Goal: Task Accomplishment & Management: Use online tool/utility

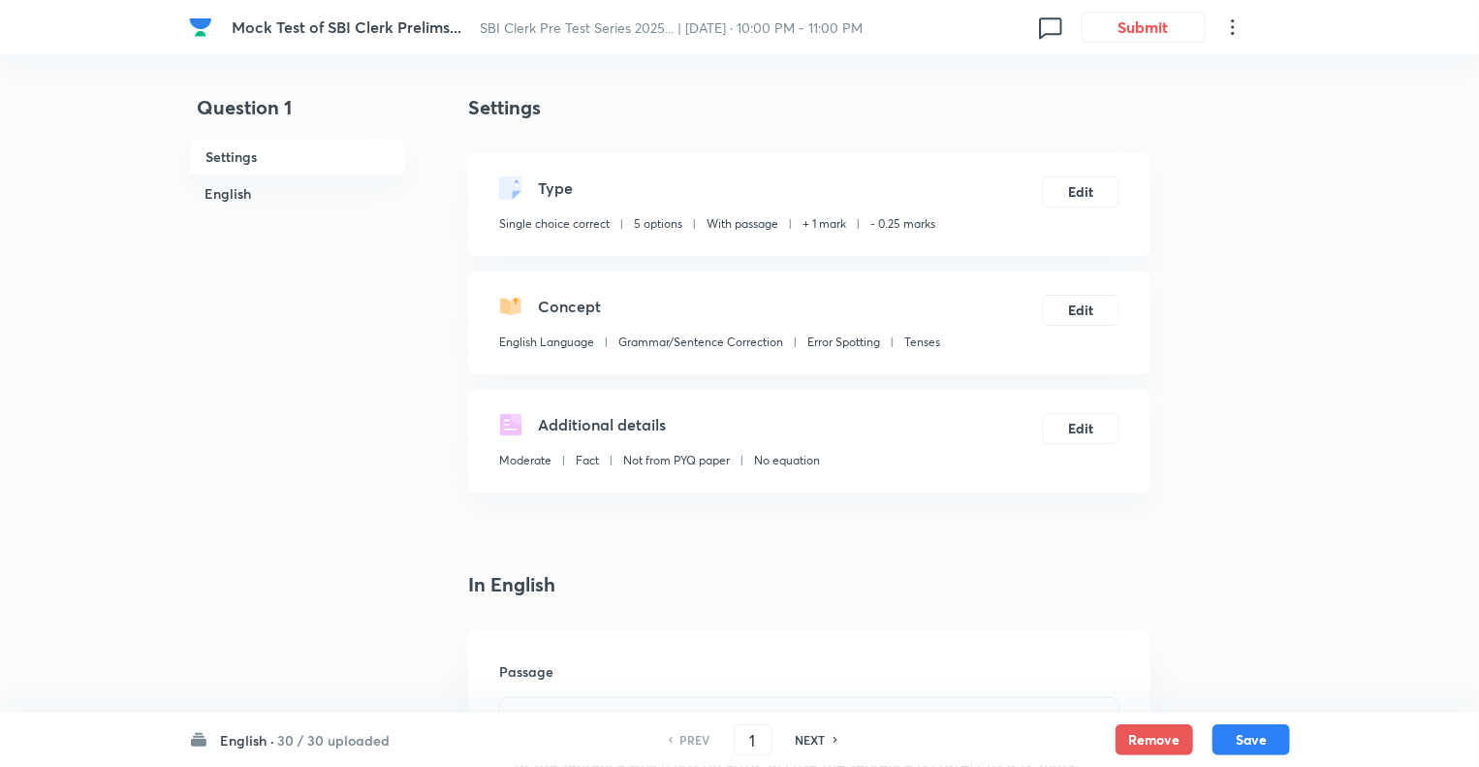
click at [231, 739] on h6 "English ·" at bounding box center [247, 740] width 54 height 20
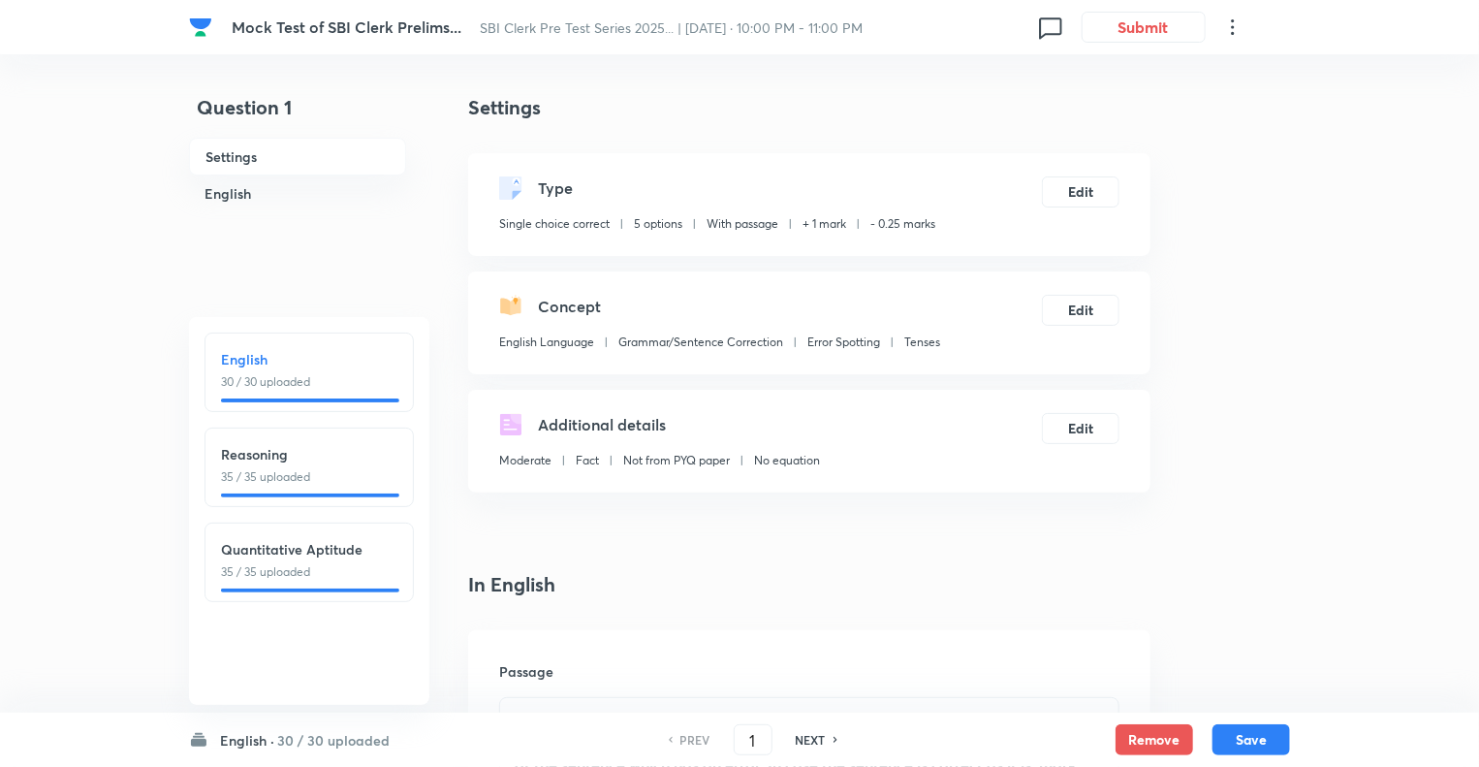
click at [279, 371] on div "English 30 / 30 uploaded" at bounding box center [309, 370] width 176 height 42
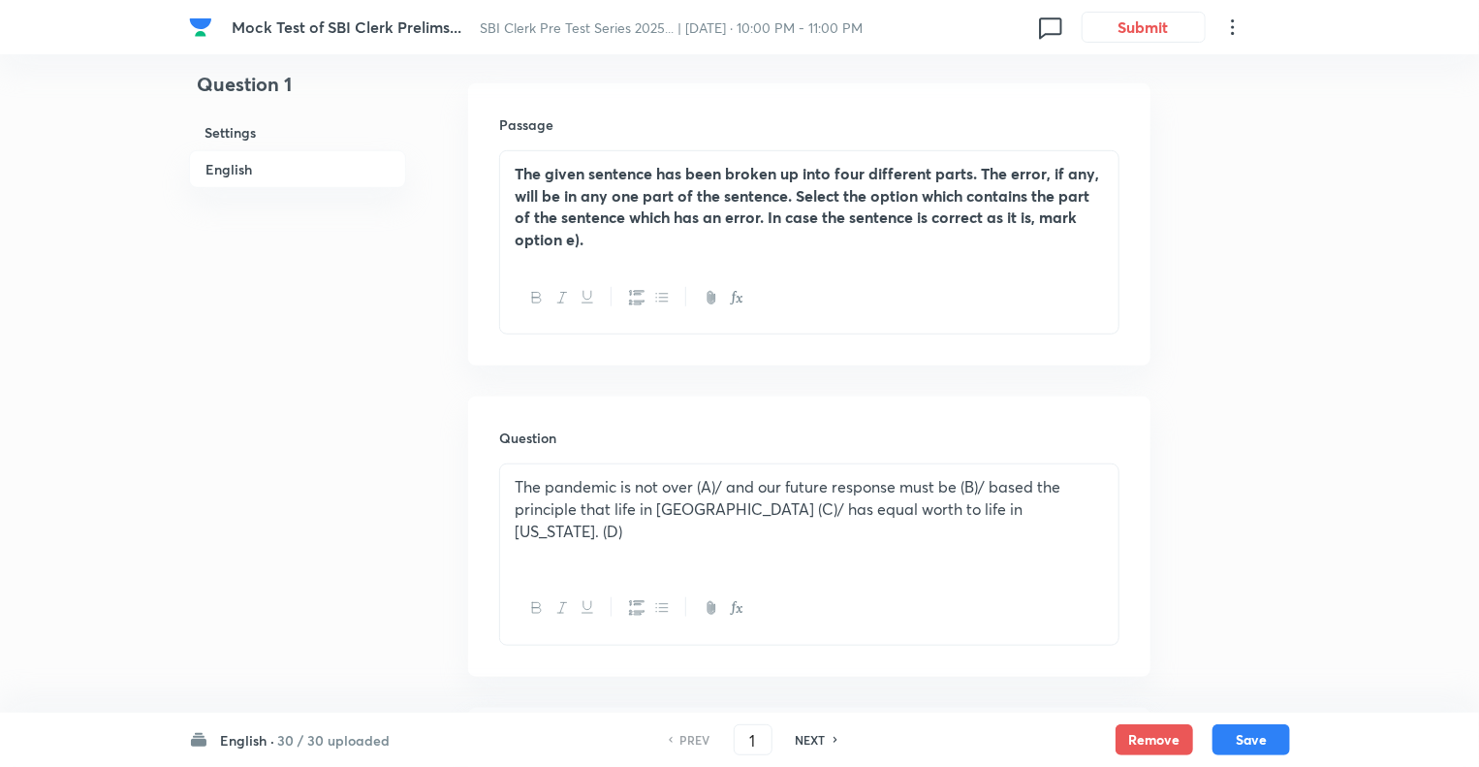
scroll to position [659, 0]
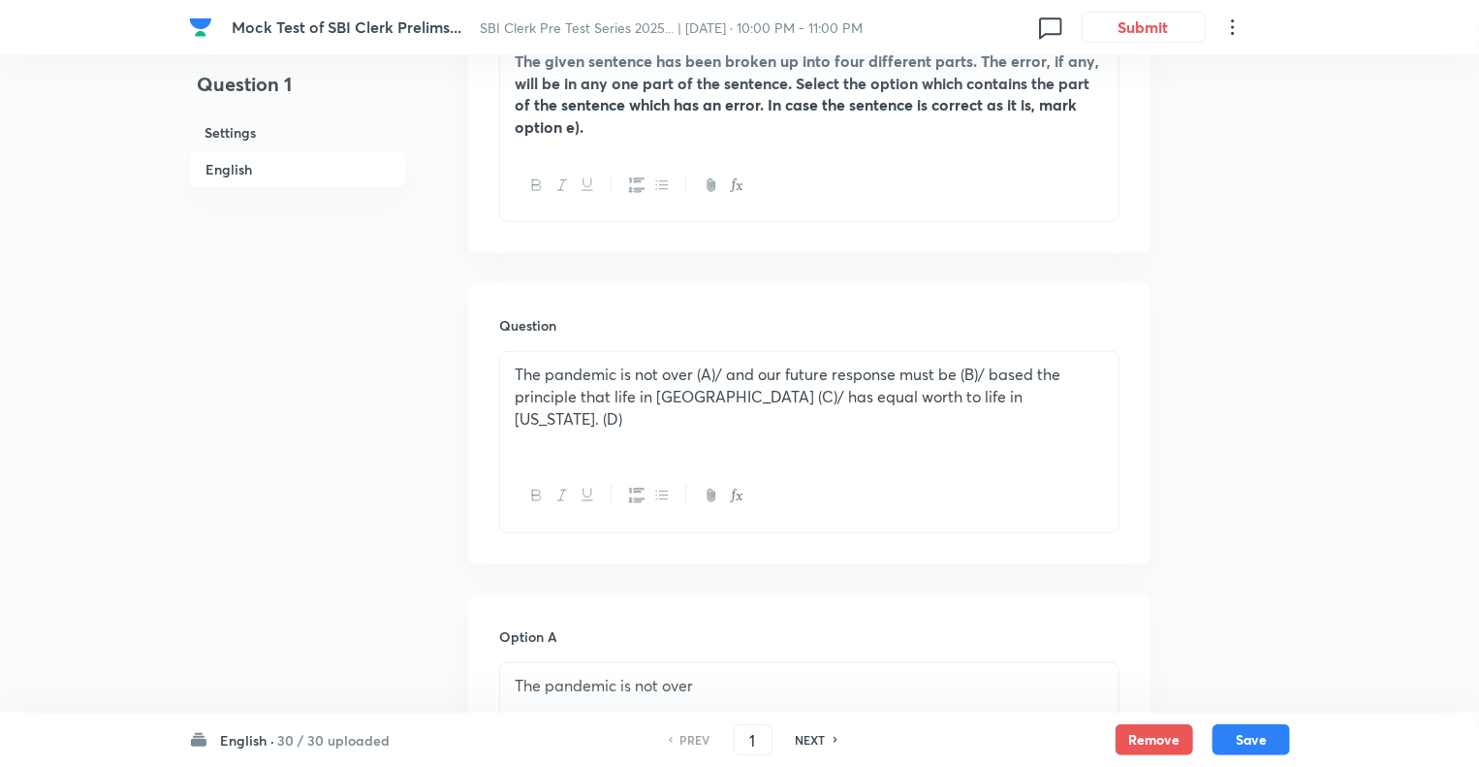
click at [810, 742] on h6 "NEXT" at bounding box center [811, 739] width 30 height 17
type input "2"
checkbox input "true"
click at [810, 742] on h6 "NEXT" at bounding box center [811, 739] width 30 height 17
type input "3"
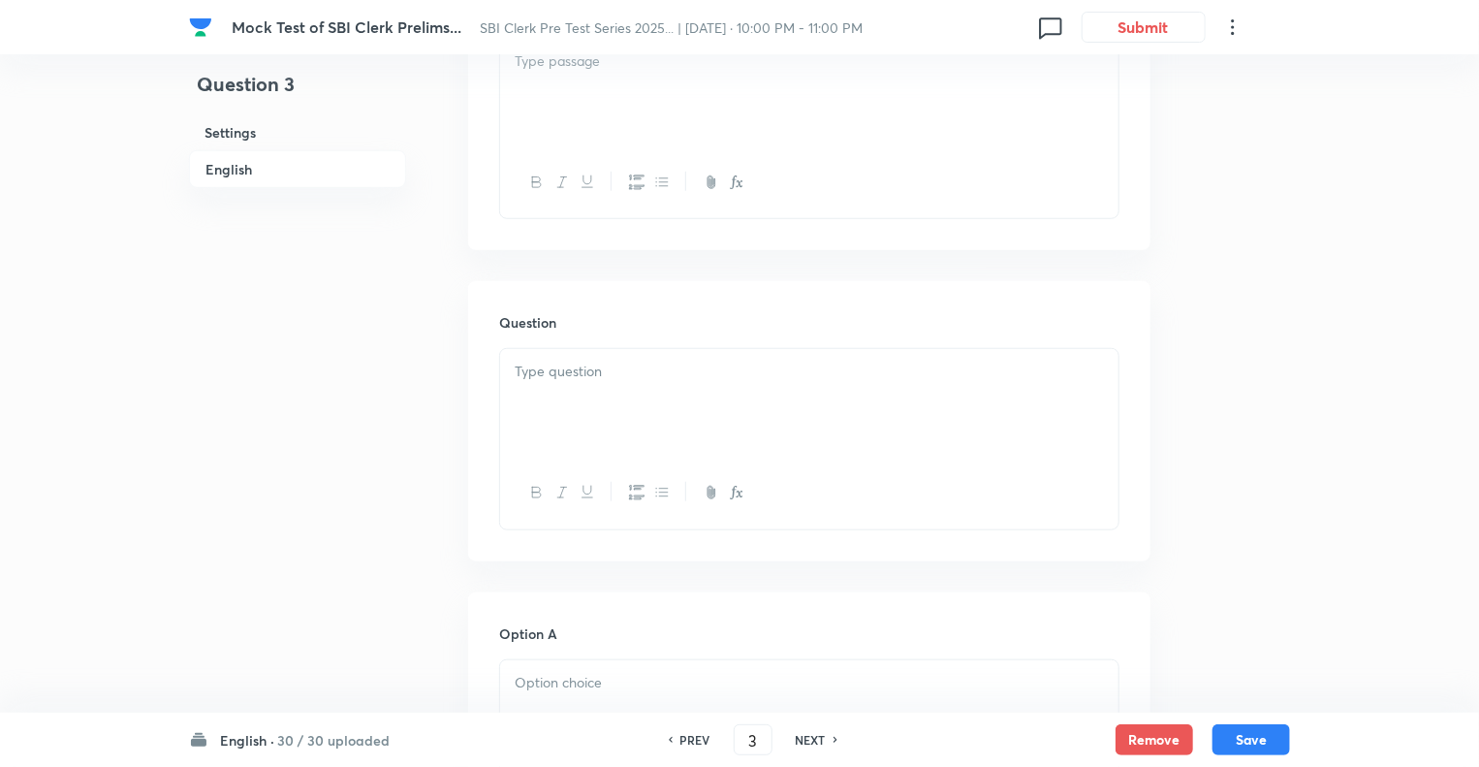
checkbox input "true"
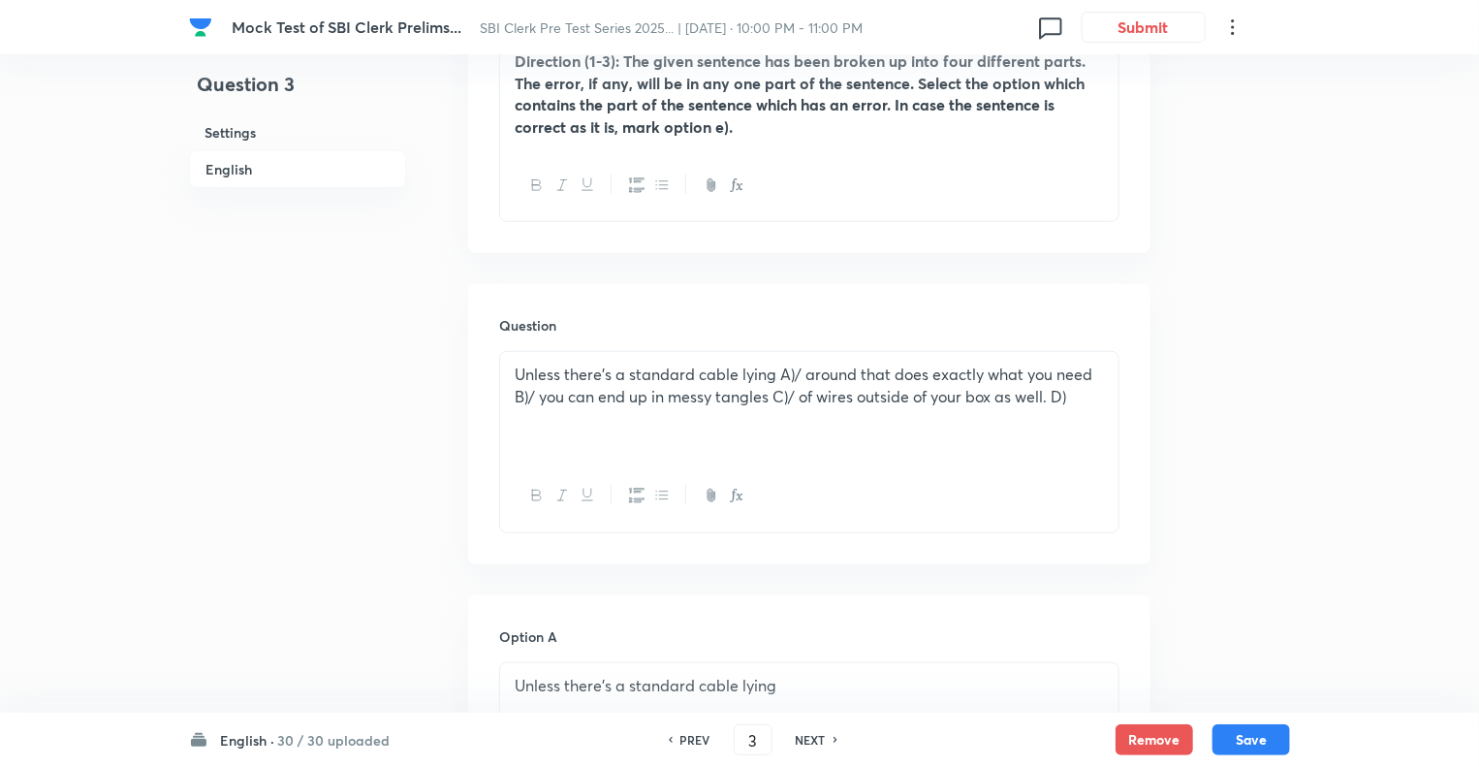
click at [810, 742] on h6 "NEXT" at bounding box center [811, 739] width 30 height 17
type input "4"
checkbox input "false"
checkbox input "true"
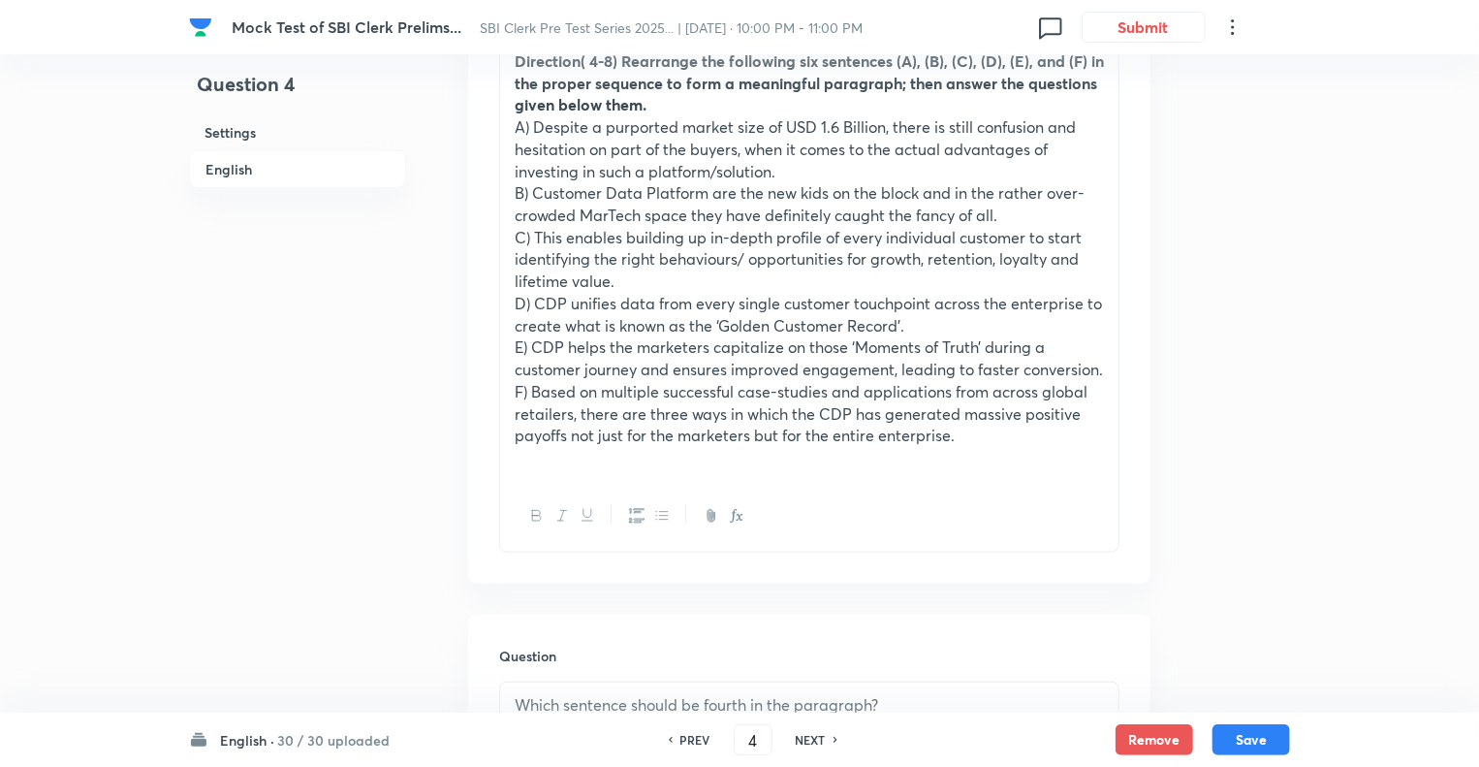
click at [810, 742] on h6 "NEXT" at bounding box center [811, 739] width 30 height 17
type input "5"
checkbox input "false"
checkbox input "true"
click at [810, 742] on h6 "NEXT" at bounding box center [811, 739] width 30 height 17
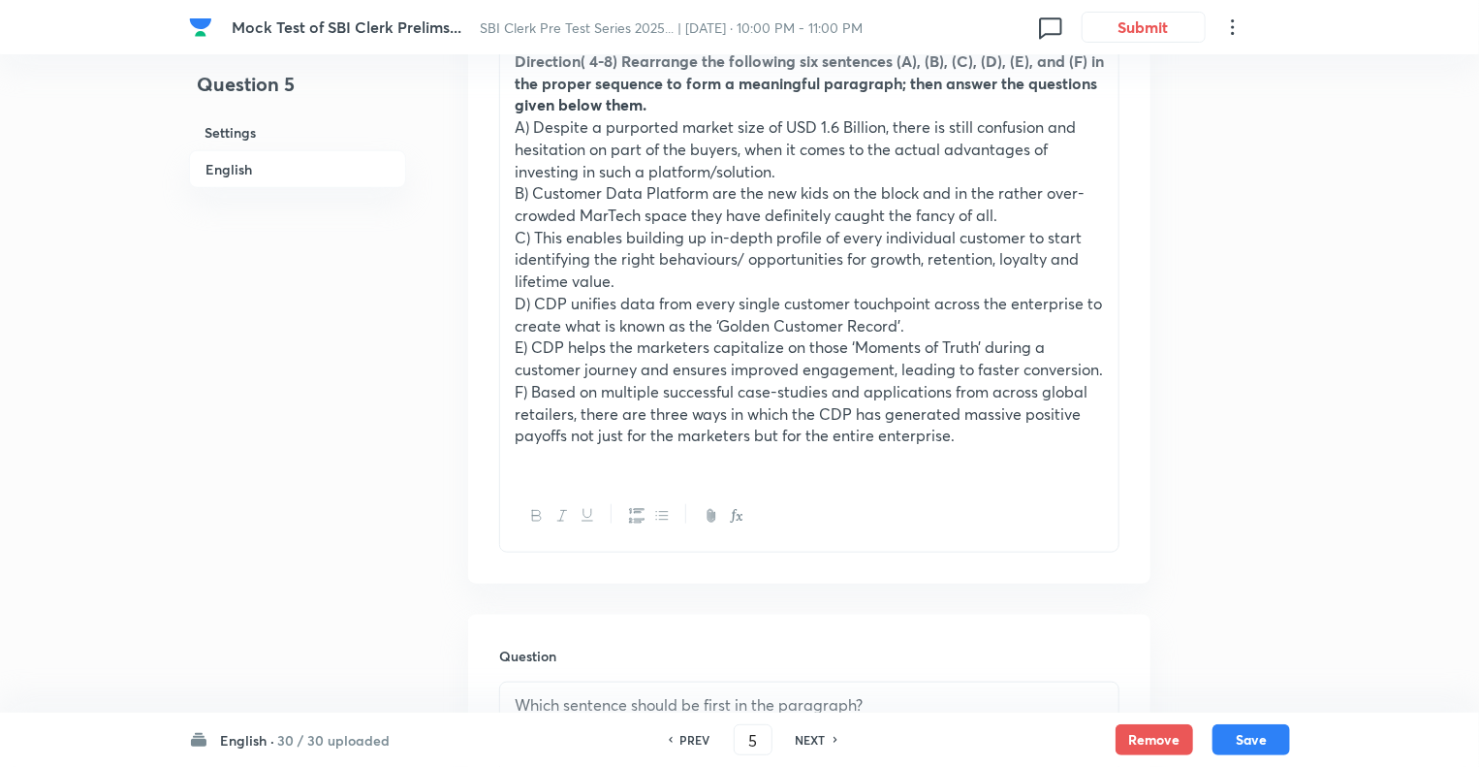
type input "6"
checkbox input "false"
checkbox input "true"
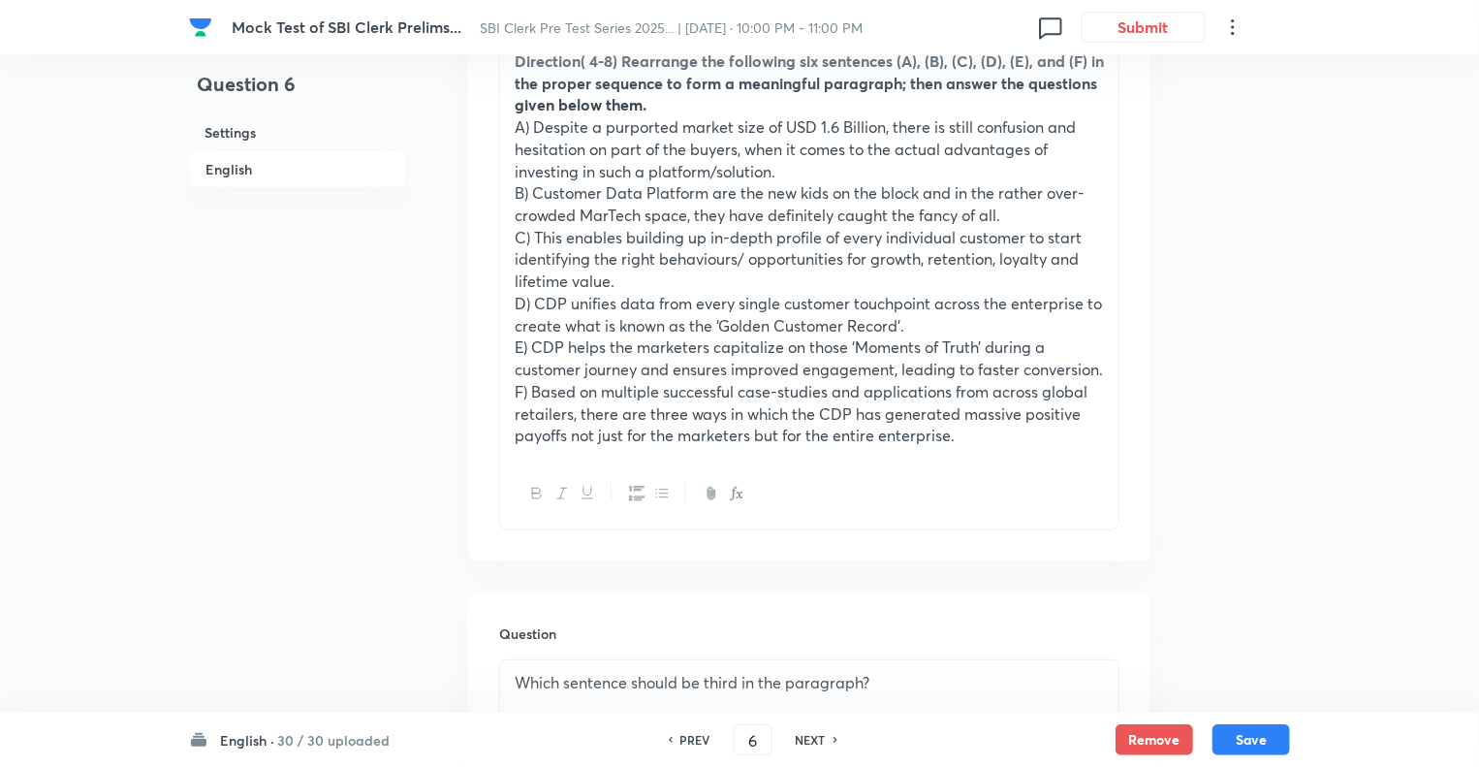
click at [810, 742] on h6 "NEXT" at bounding box center [811, 739] width 30 height 17
type input "7"
checkbox input "true"
checkbox input "false"
click at [810, 742] on h6 "NEXT" at bounding box center [811, 739] width 30 height 17
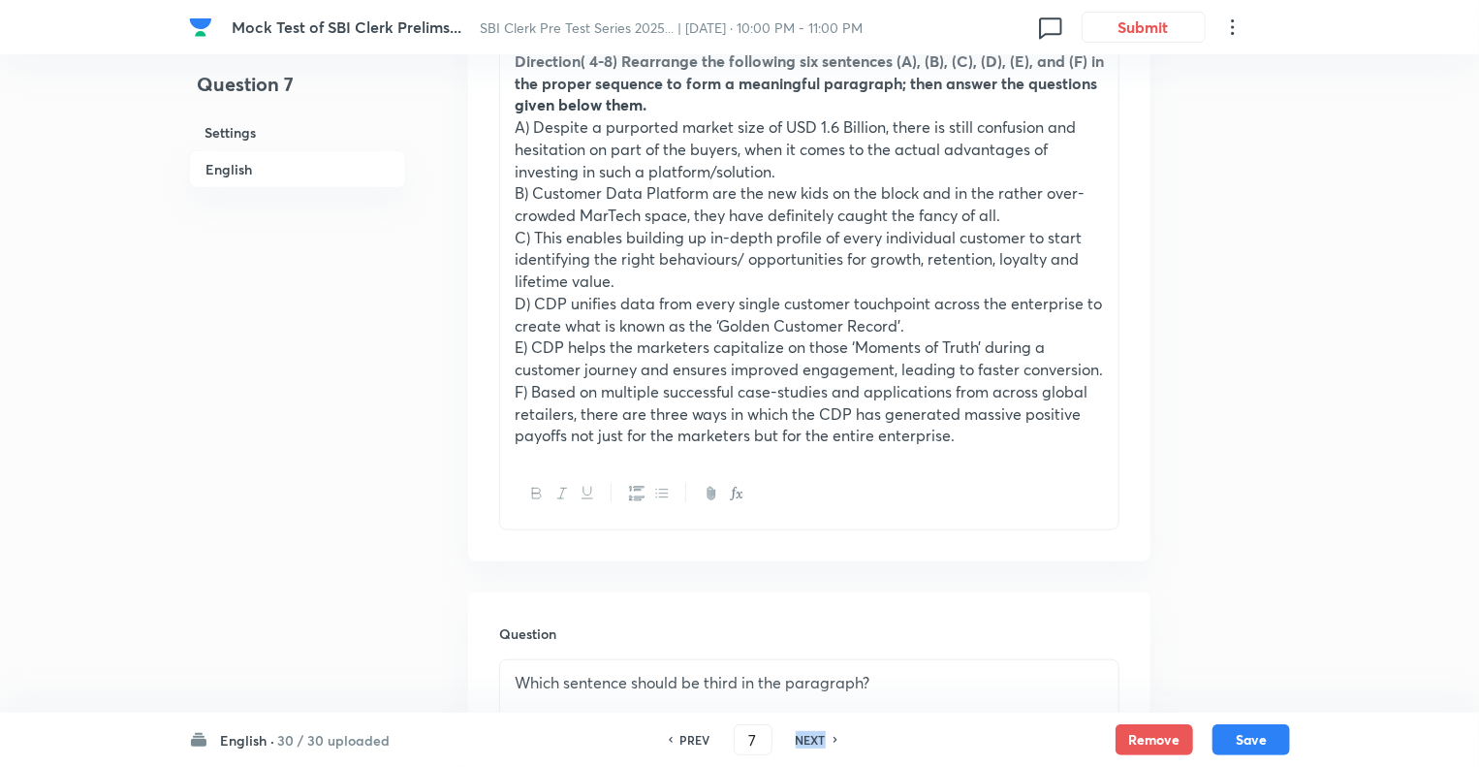
checkbox input "false"
type input "8"
checkbox input "true"
click at [810, 742] on h6 "NEXT" at bounding box center [811, 739] width 30 height 17
type input "9"
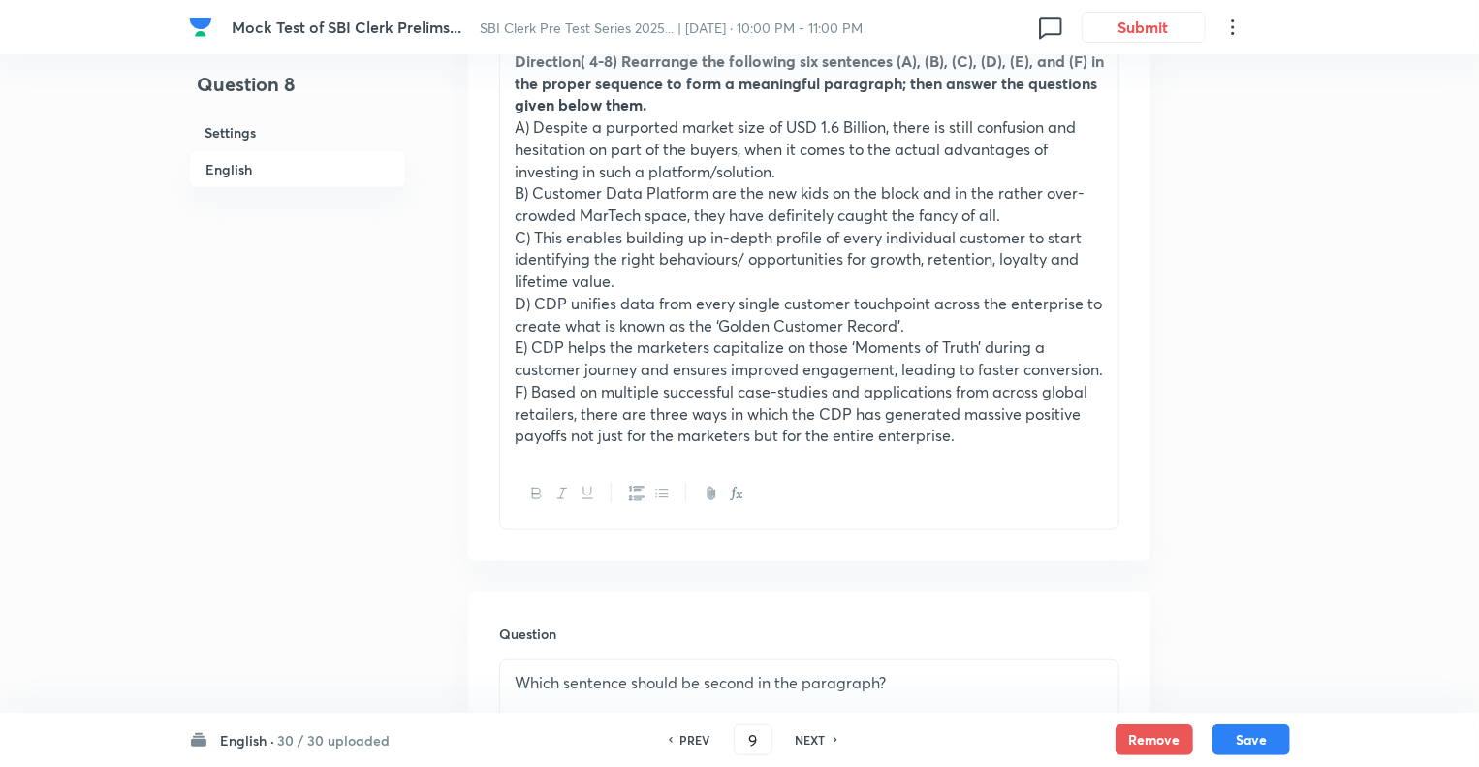
checkbox input "false"
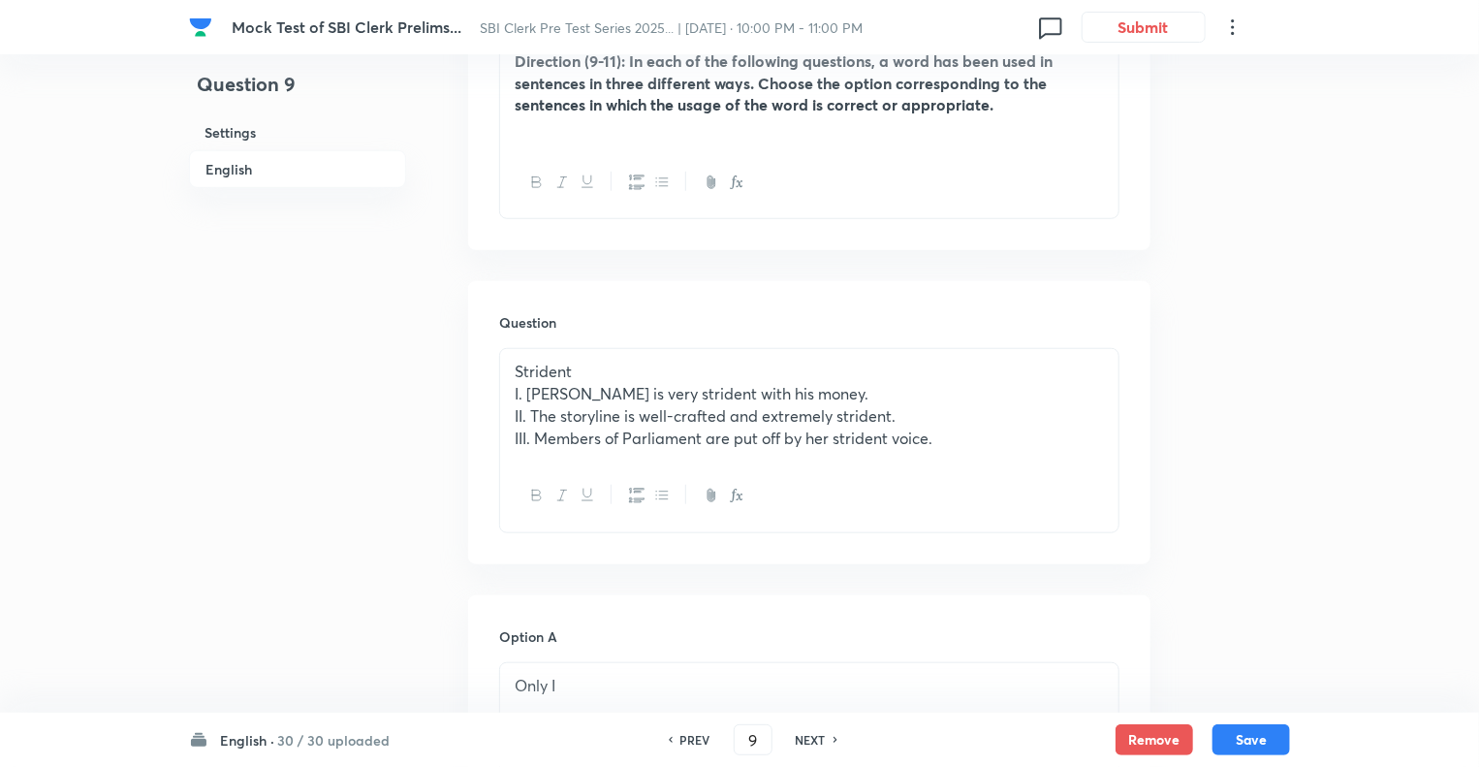
click at [810, 742] on h6 "NEXT" at bounding box center [811, 739] width 30 height 17
checkbox input "false"
type input "10"
click at [810, 742] on h6 "NEXT" at bounding box center [811, 739] width 30 height 17
checkbox input "false"
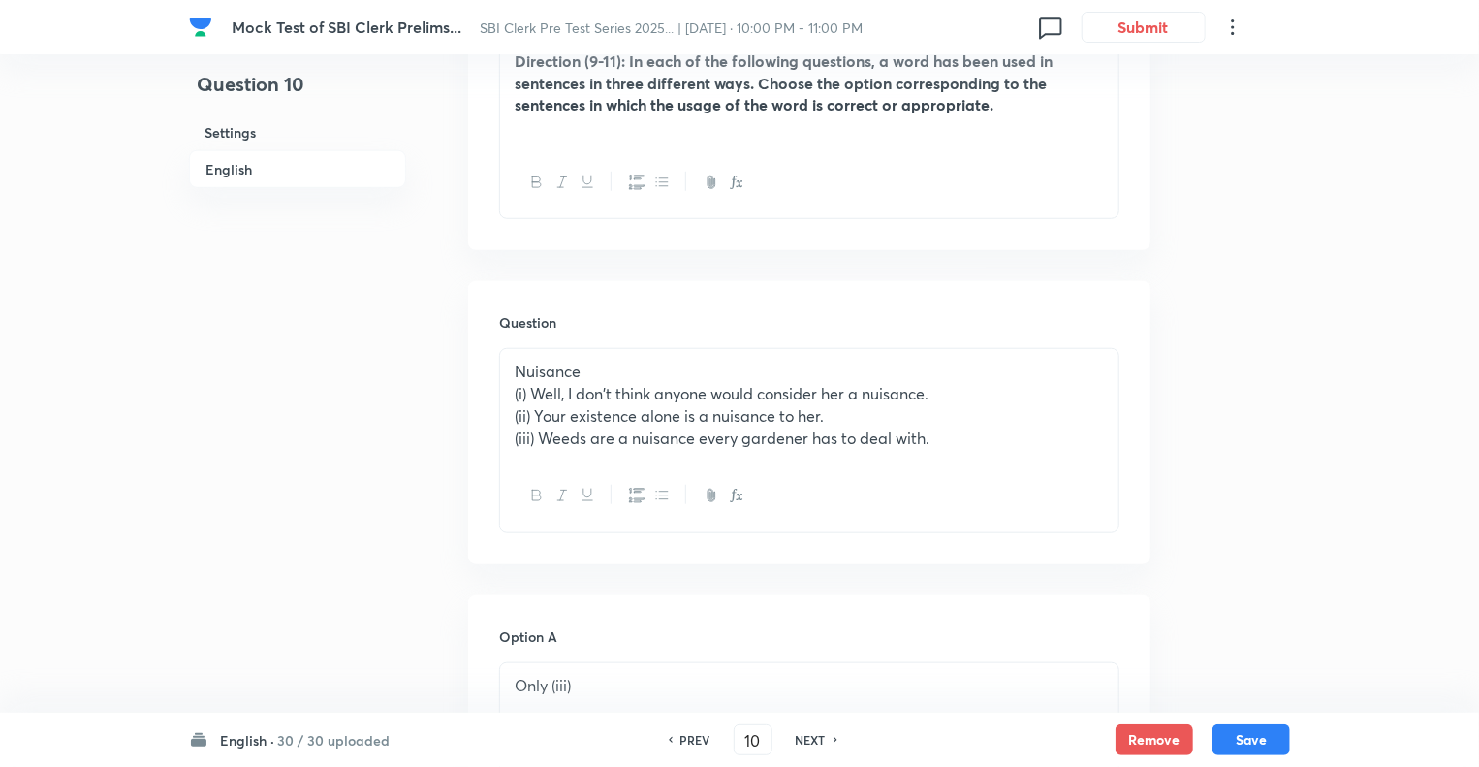
type input "11"
checkbox input "true"
click at [810, 742] on h6 "NEXT" at bounding box center [811, 739] width 30 height 17
type input "12"
checkbox input "true"
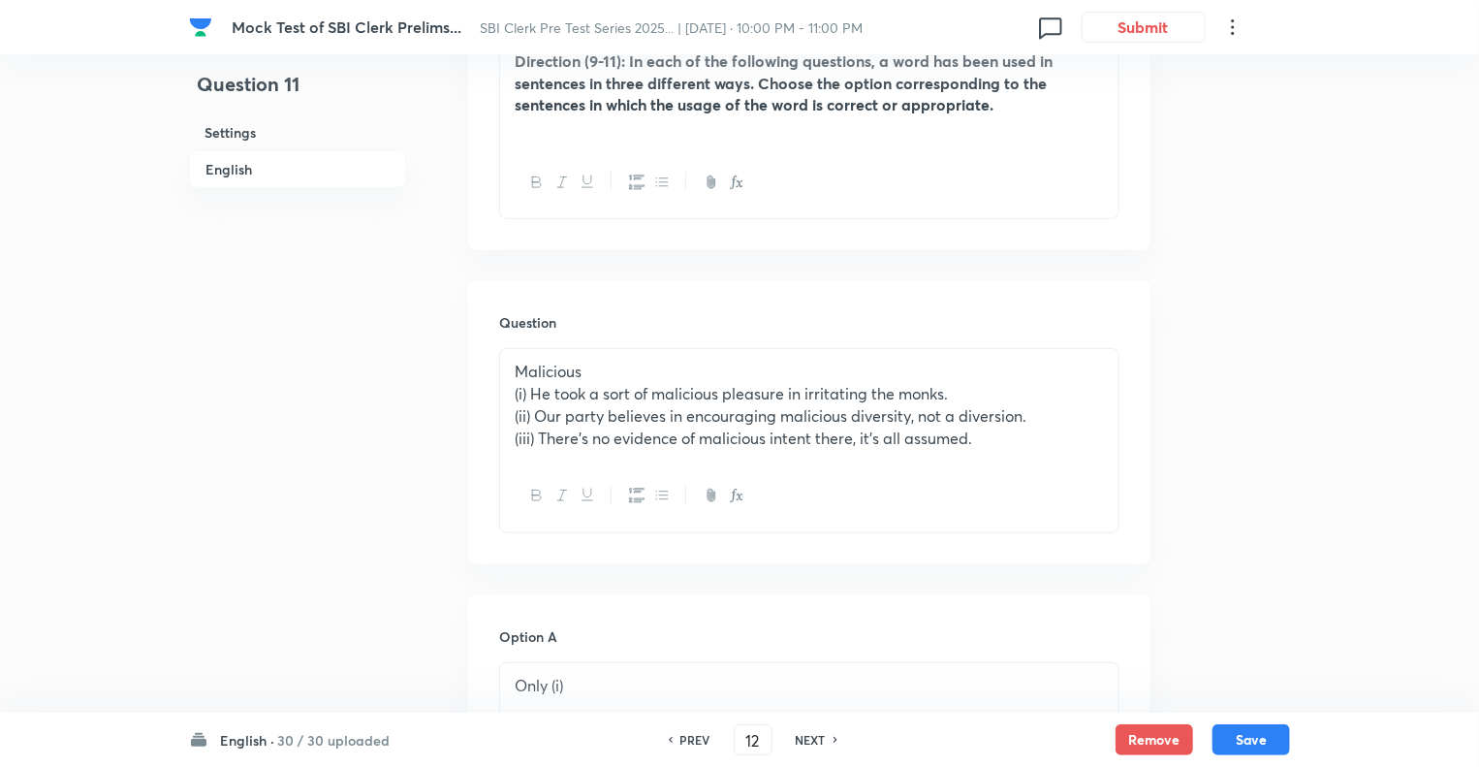
checkbox input "false"
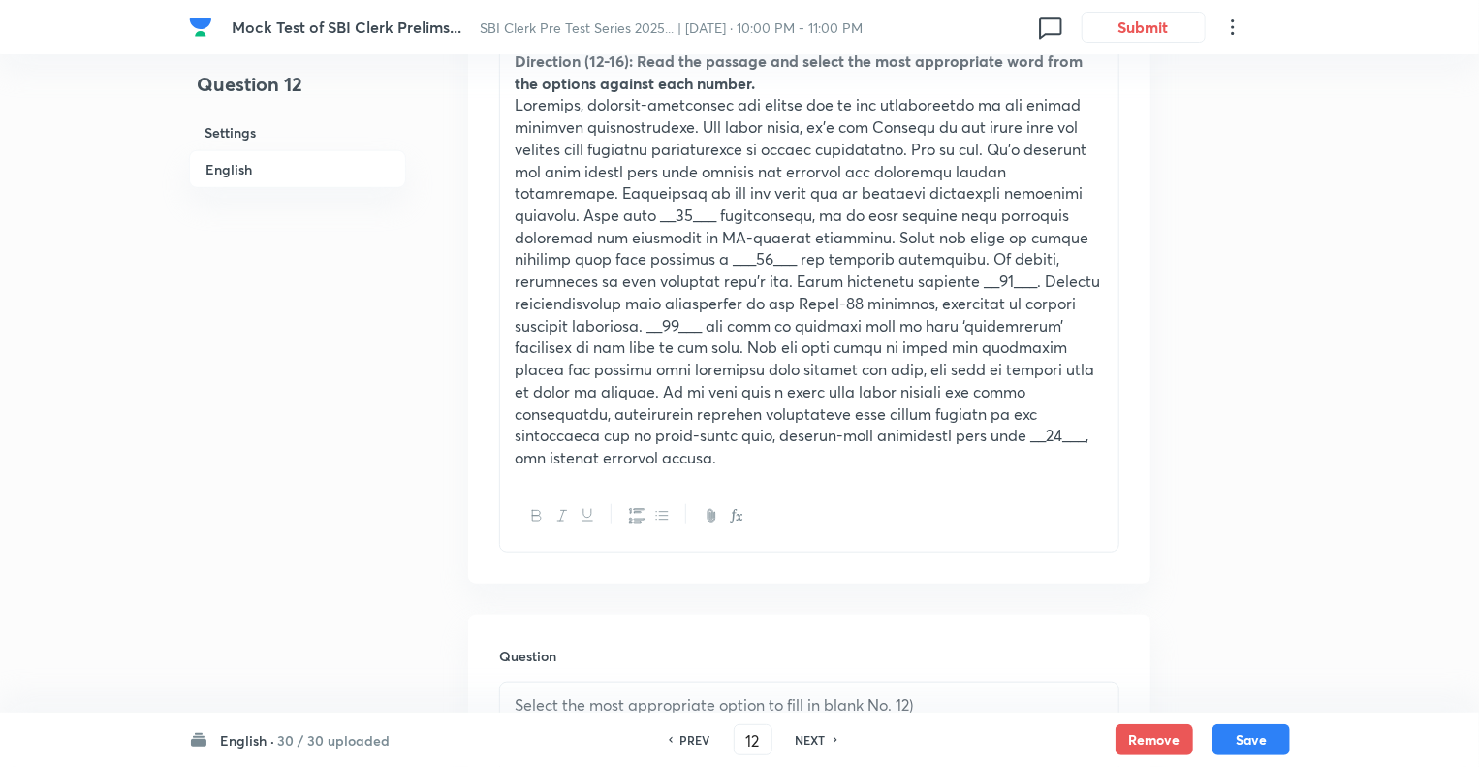
click at [810, 742] on h6 "NEXT" at bounding box center [811, 739] width 30 height 17
type input "13"
checkbox input "false"
checkbox input "true"
click at [810, 742] on h6 "NEXT" at bounding box center [811, 739] width 30 height 17
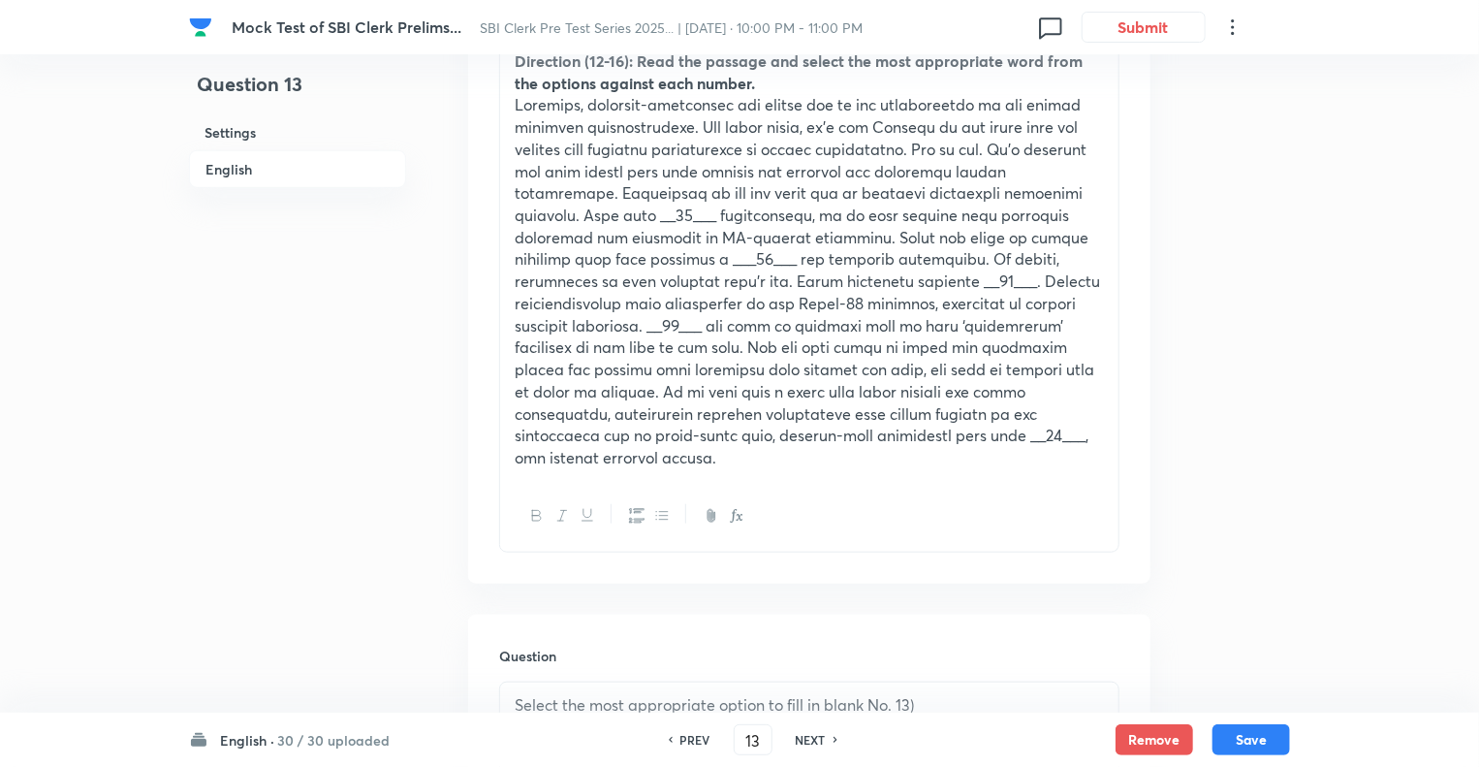
type input "14"
checkbox input "false"
click at [810, 742] on h6 "NEXT" at bounding box center [811, 739] width 30 height 17
checkbox input "false"
type input "15"
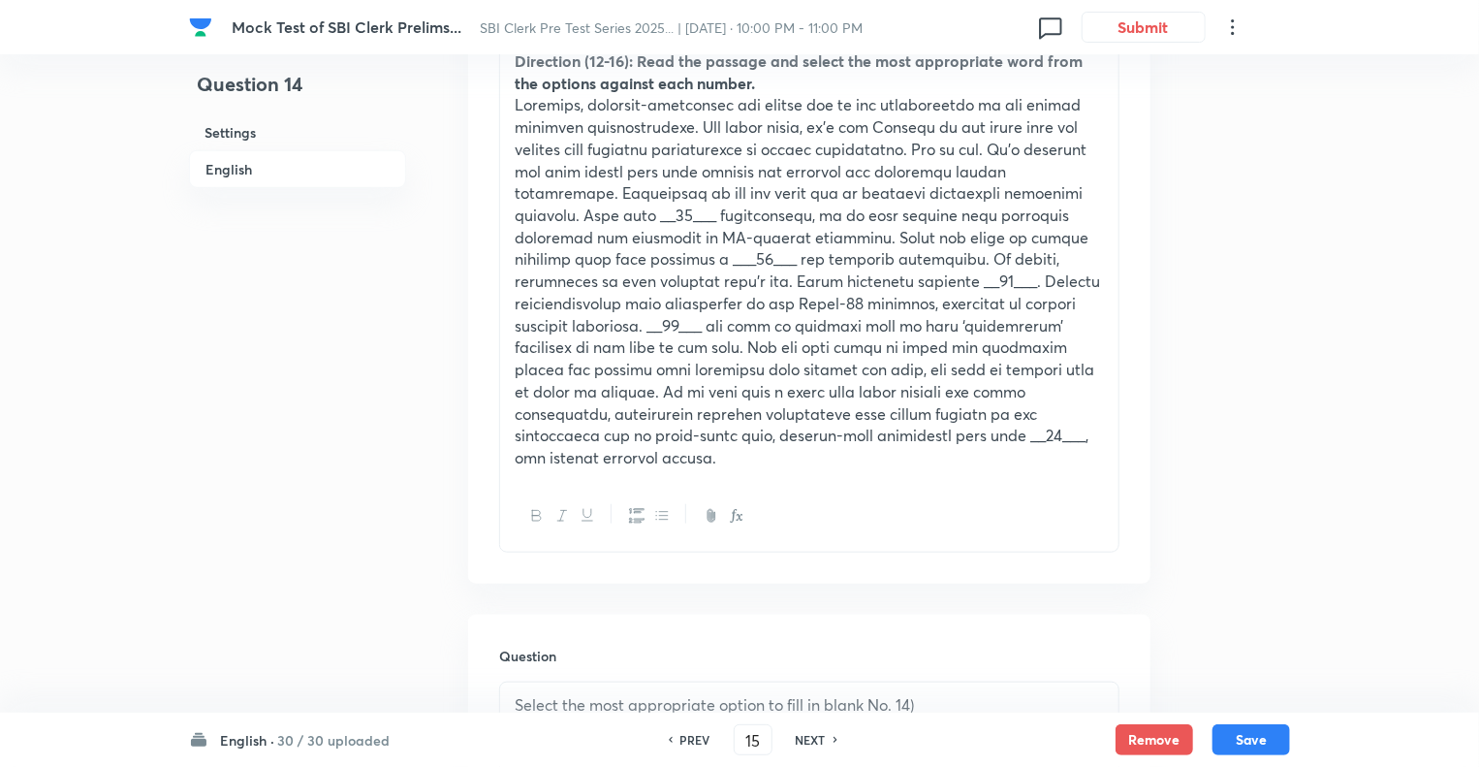
checkbox input "true"
click at [810, 742] on h6 "NEXT" at bounding box center [811, 739] width 30 height 17
type input "16"
checkbox input "false"
click at [810, 742] on h6 "NEXT" at bounding box center [811, 739] width 30 height 17
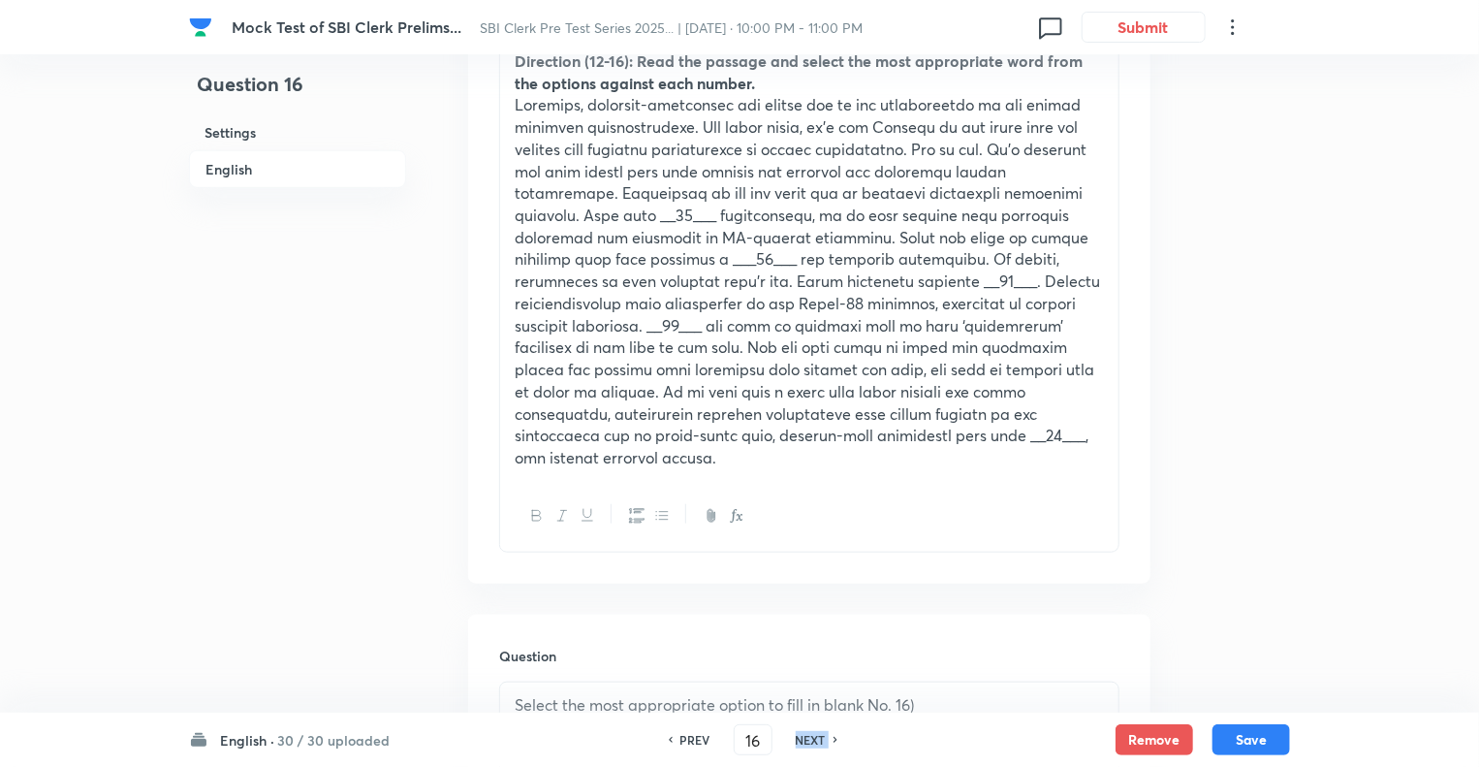
checkbox input "false"
type input "17"
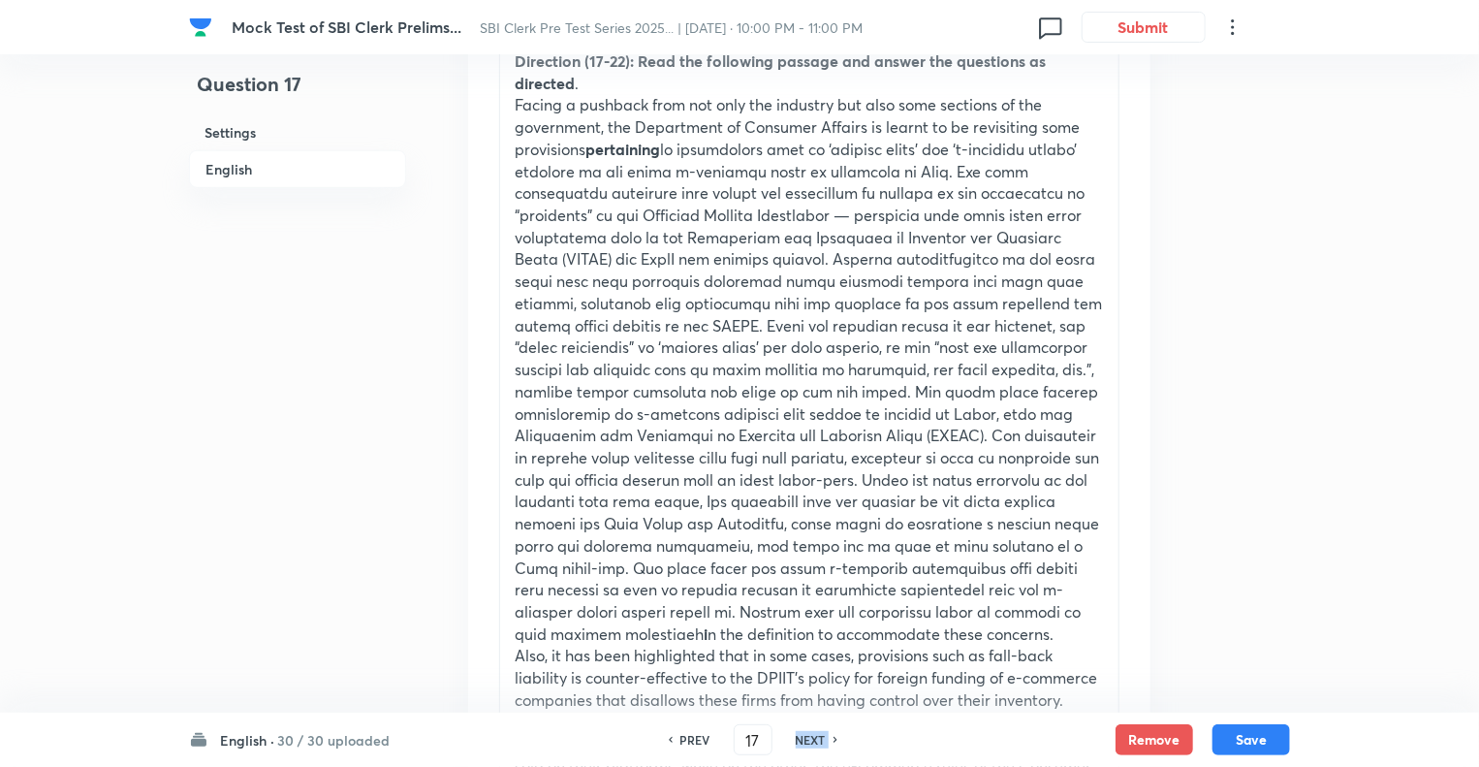
click at [810, 742] on h6 "NEXT" at bounding box center [811, 739] width 30 height 17
checkbox input "false"
type input "18"
click at [810, 742] on h6 "NEXT" at bounding box center [811, 739] width 30 height 17
checkbox input "false"
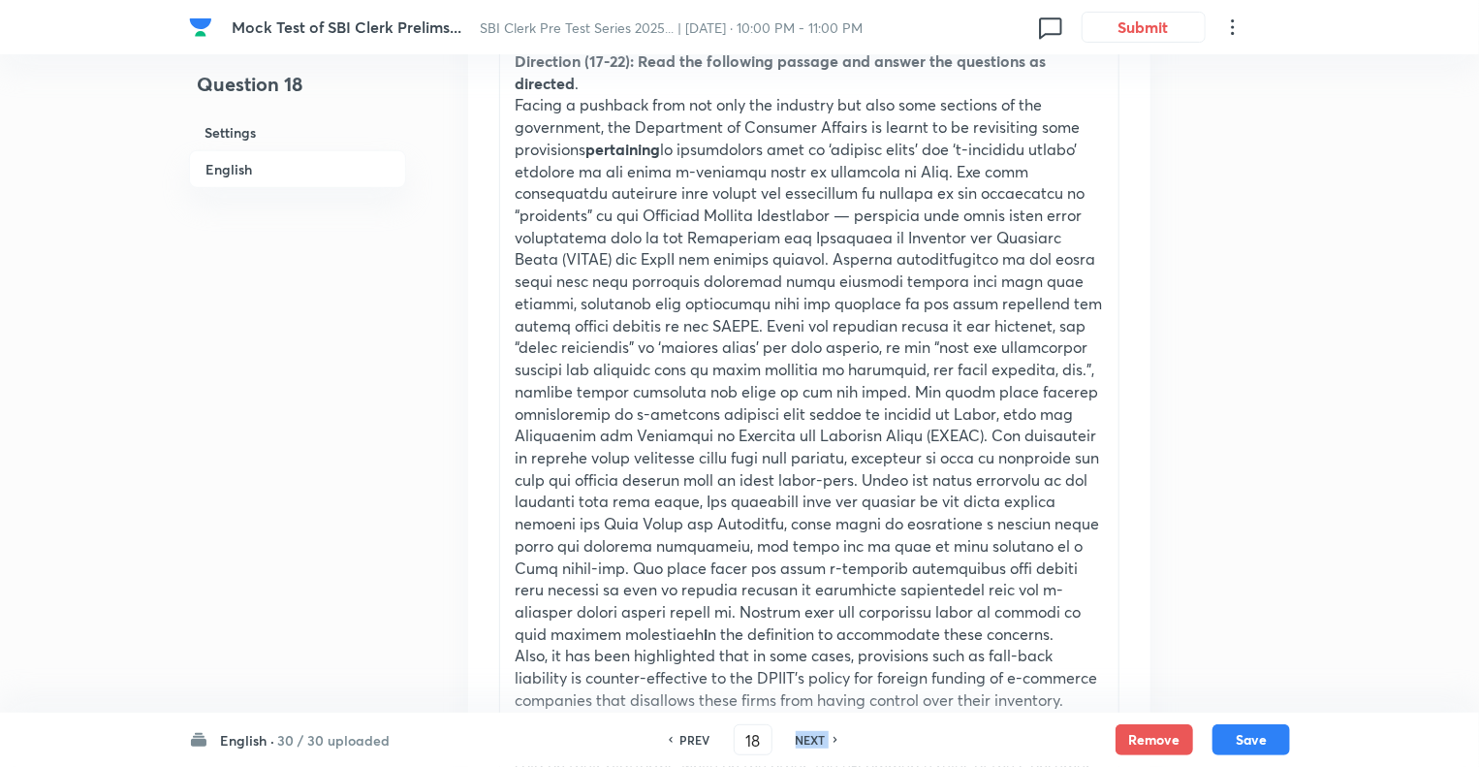
type input "19"
click at [810, 742] on h6 "NEXT" at bounding box center [811, 739] width 30 height 17
checkbox input "false"
type input "20"
click at [810, 742] on h6 "NEXT" at bounding box center [811, 739] width 30 height 17
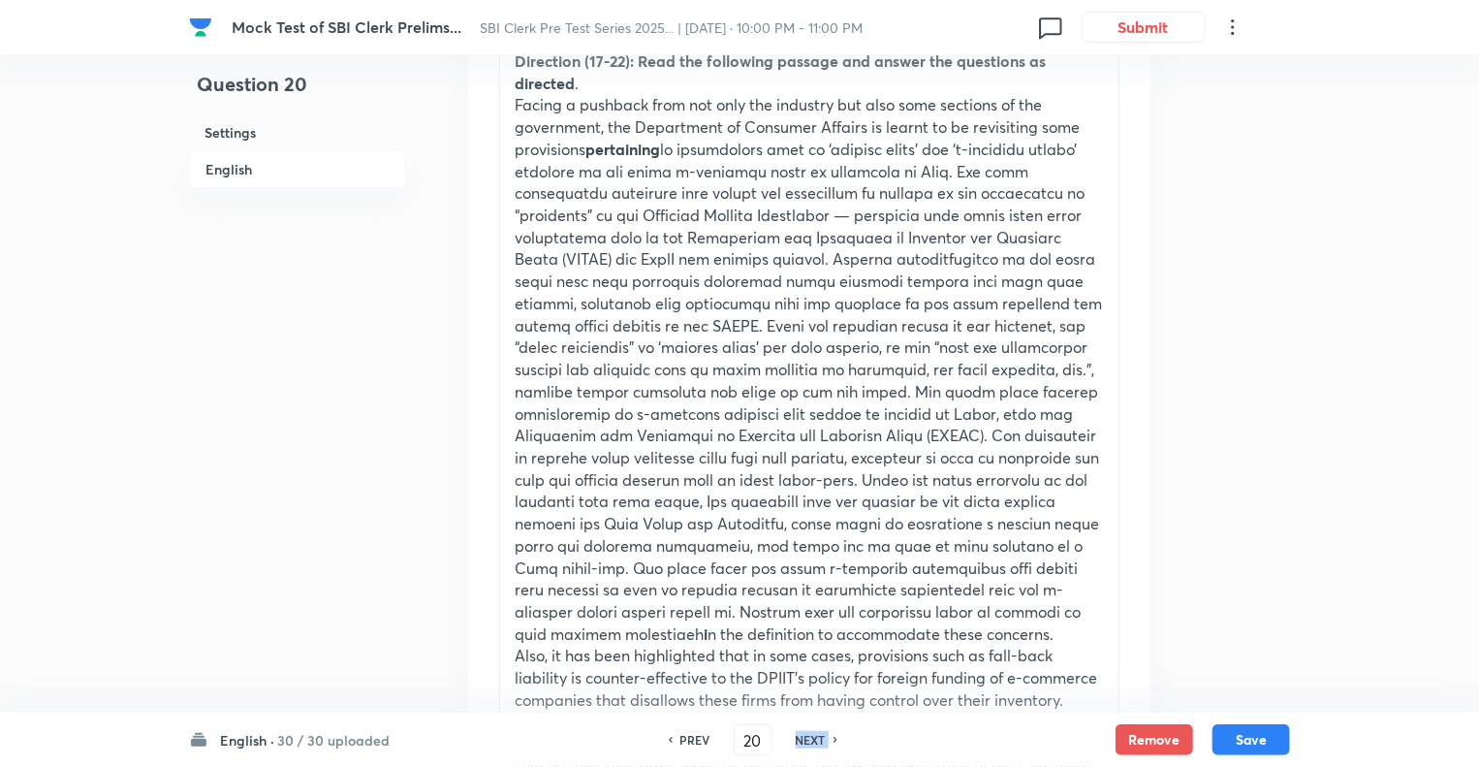
checkbox input "false"
type input "21"
checkbox input "true"
click at [810, 742] on h6 "NEXT" at bounding box center [811, 739] width 30 height 17
type input "22"
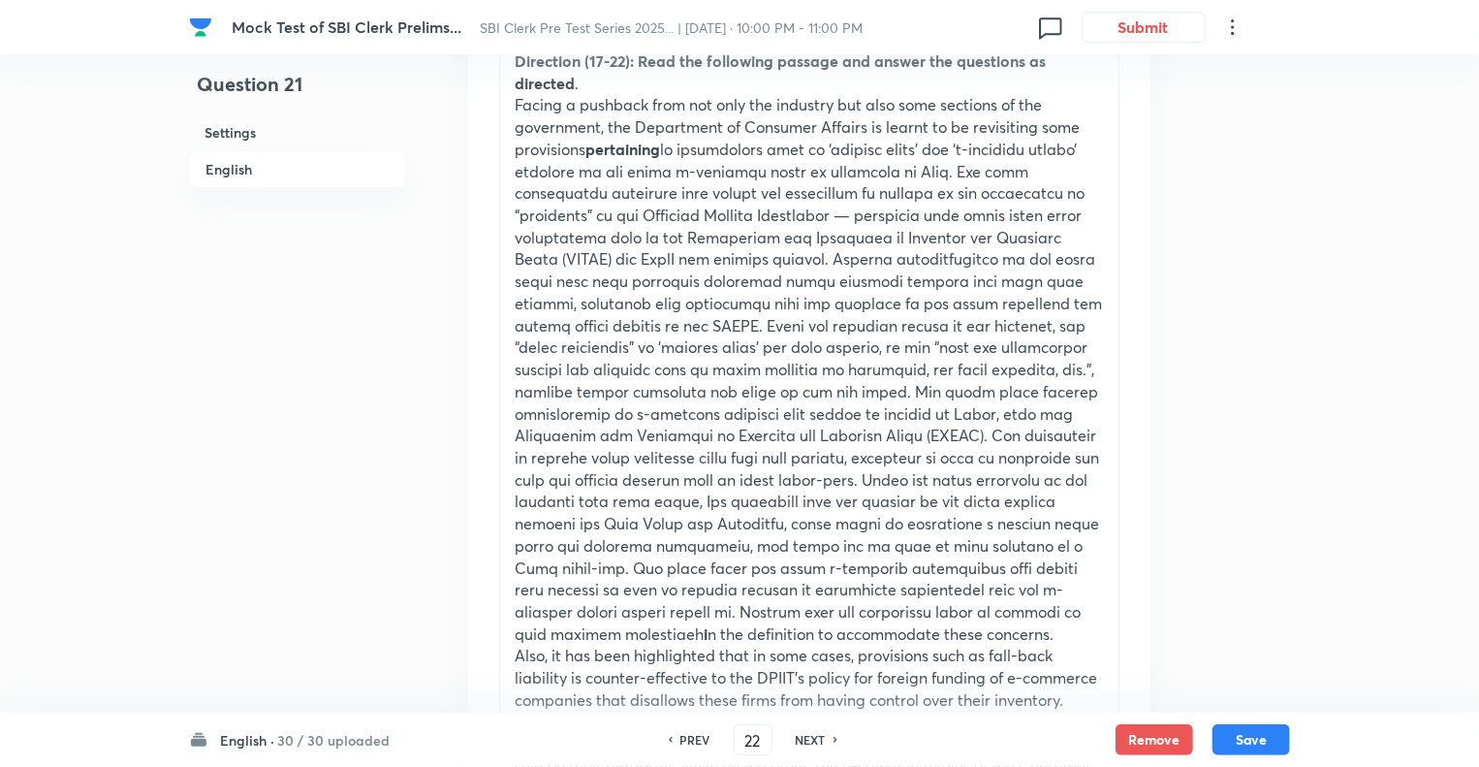
checkbox input "false"
checkbox input "true"
click at [810, 742] on h6 "NEXT" at bounding box center [811, 739] width 30 height 17
type input "23"
checkbox input "false"
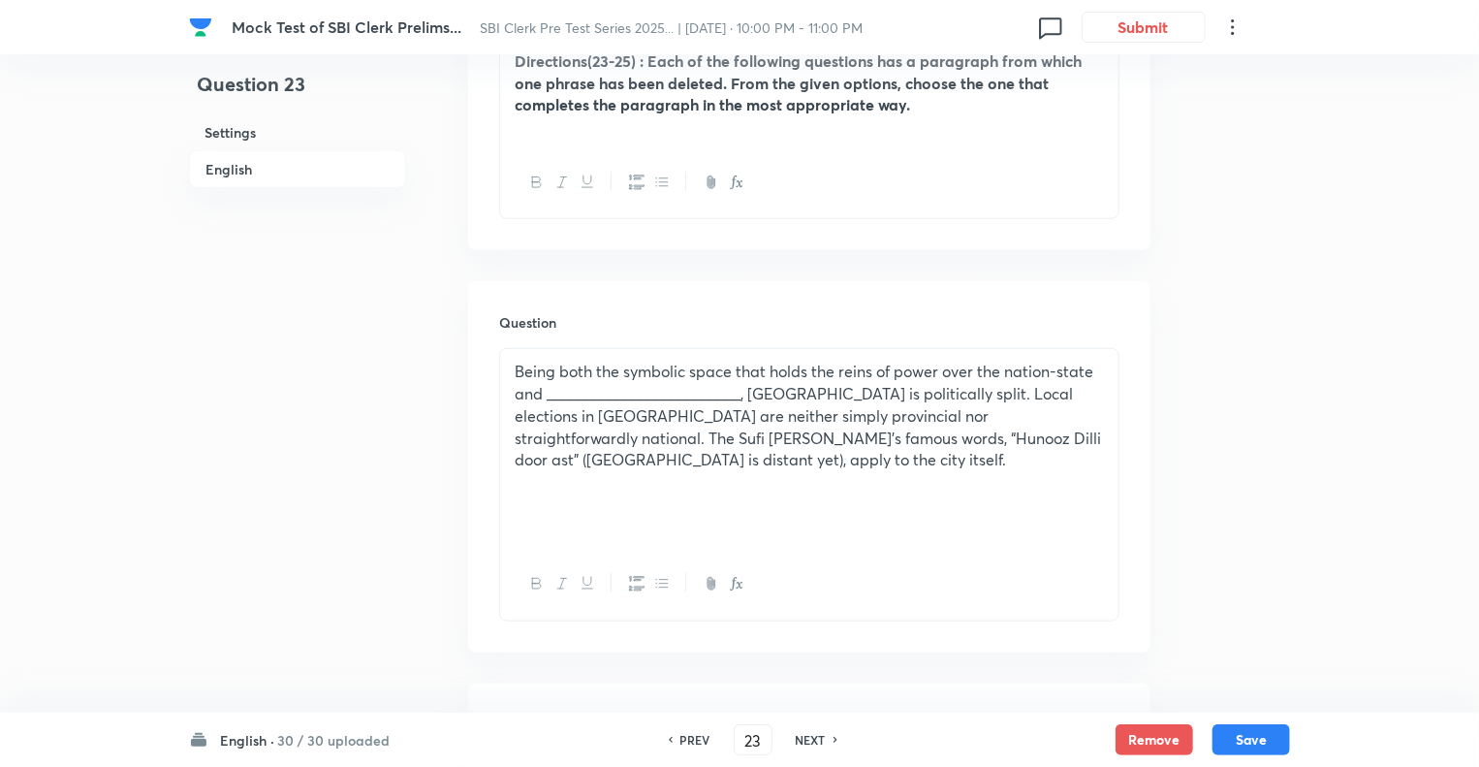
click at [810, 742] on h6 "NEXT" at bounding box center [811, 739] width 30 height 17
checkbox input "false"
type input "24"
checkbox input "true"
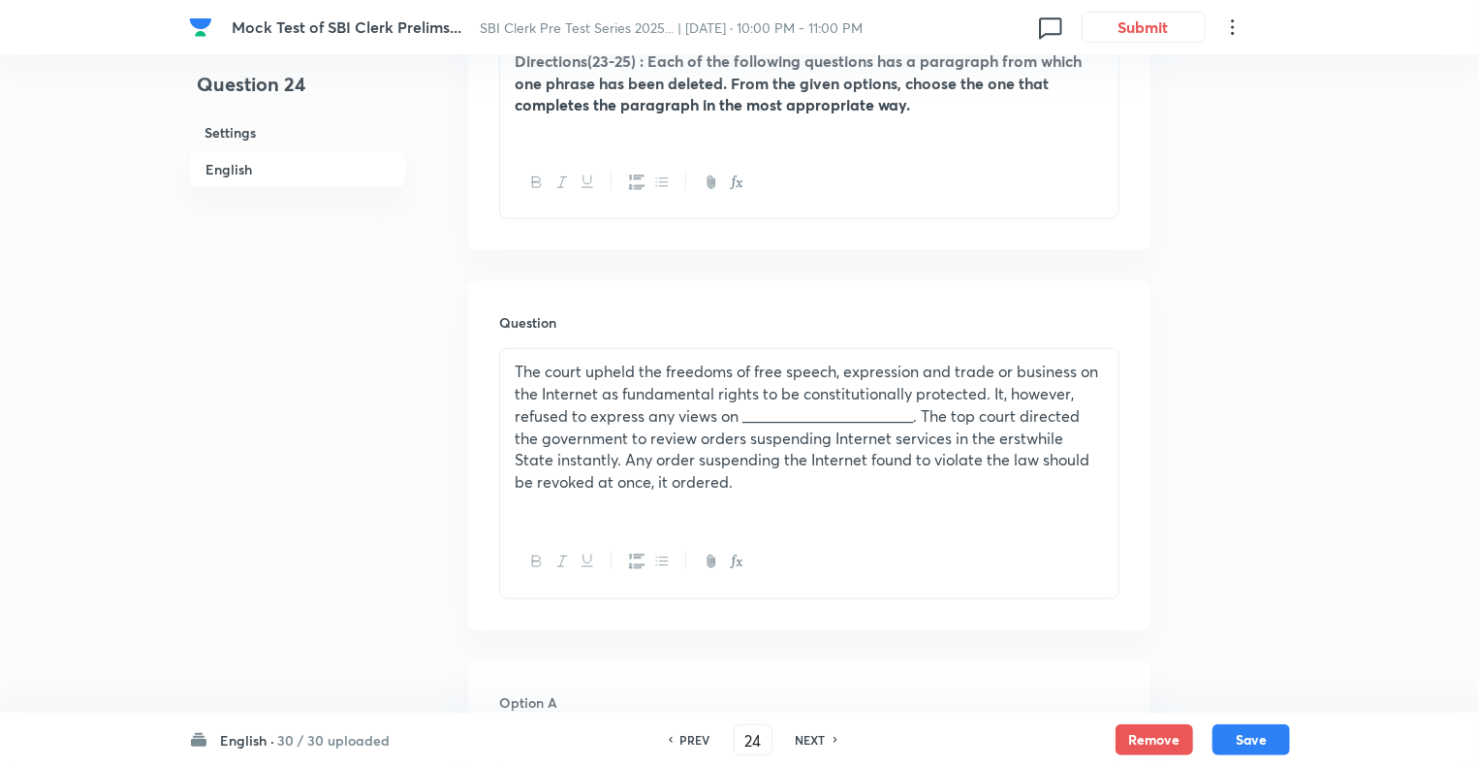
click at [810, 742] on h6 "NEXT" at bounding box center [811, 739] width 30 height 17
type input "25"
checkbox input "false"
checkbox input "true"
click at [810, 742] on h6 "NEXT" at bounding box center [811, 739] width 30 height 17
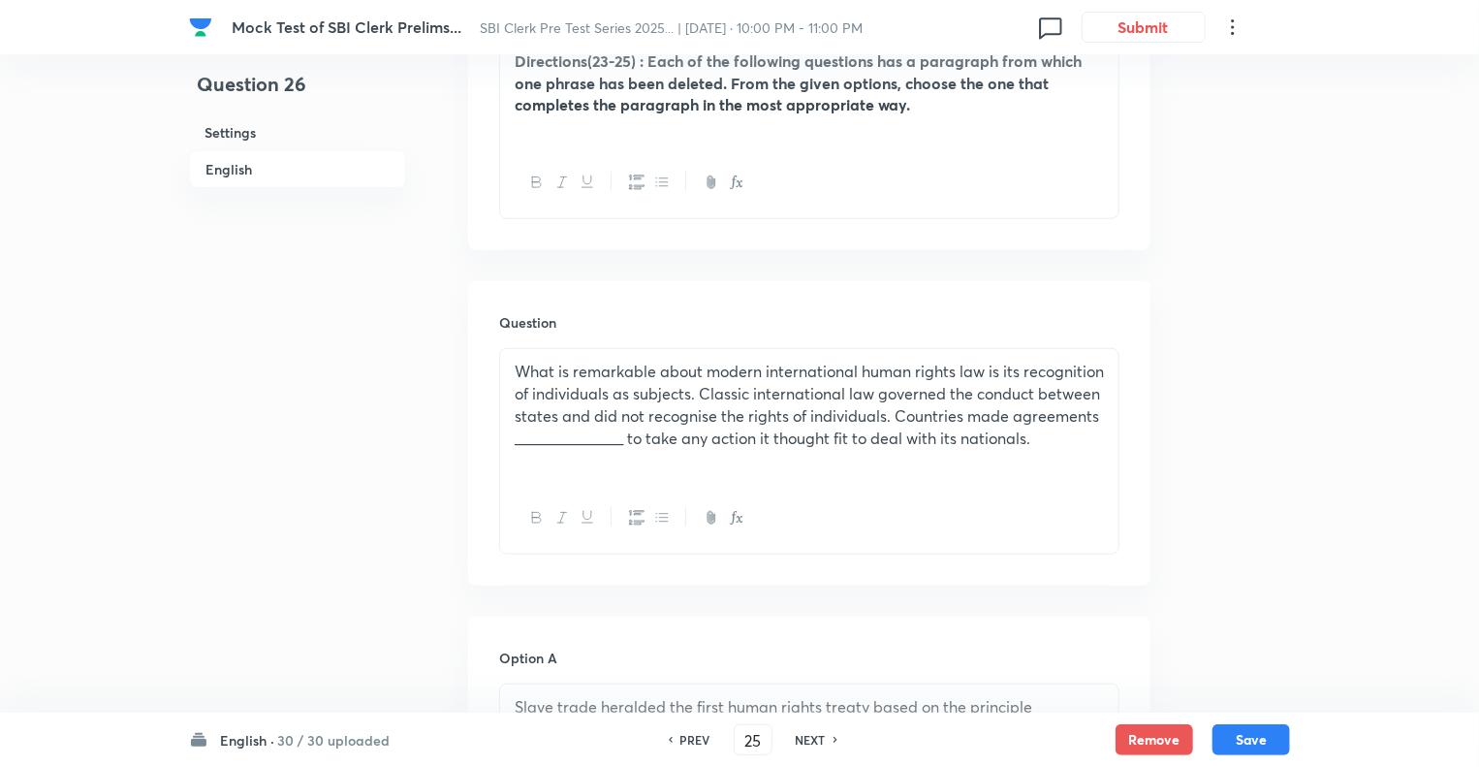
type input "26"
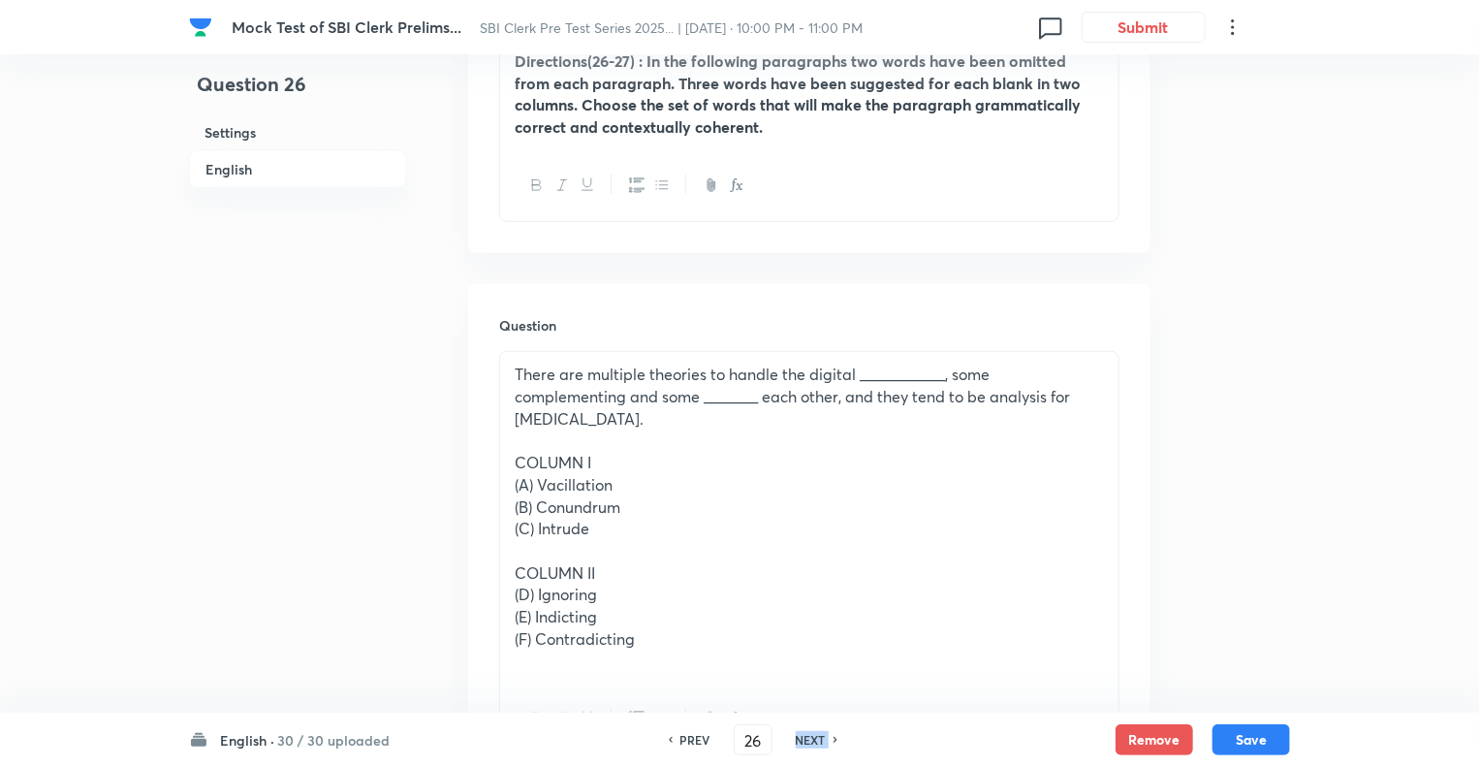
click at [810, 742] on h6 "NEXT" at bounding box center [811, 739] width 30 height 17
checkbox input "false"
type input "27"
checkbox input "true"
click at [810, 742] on h6 "NEXT" at bounding box center [811, 739] width 30 height 17
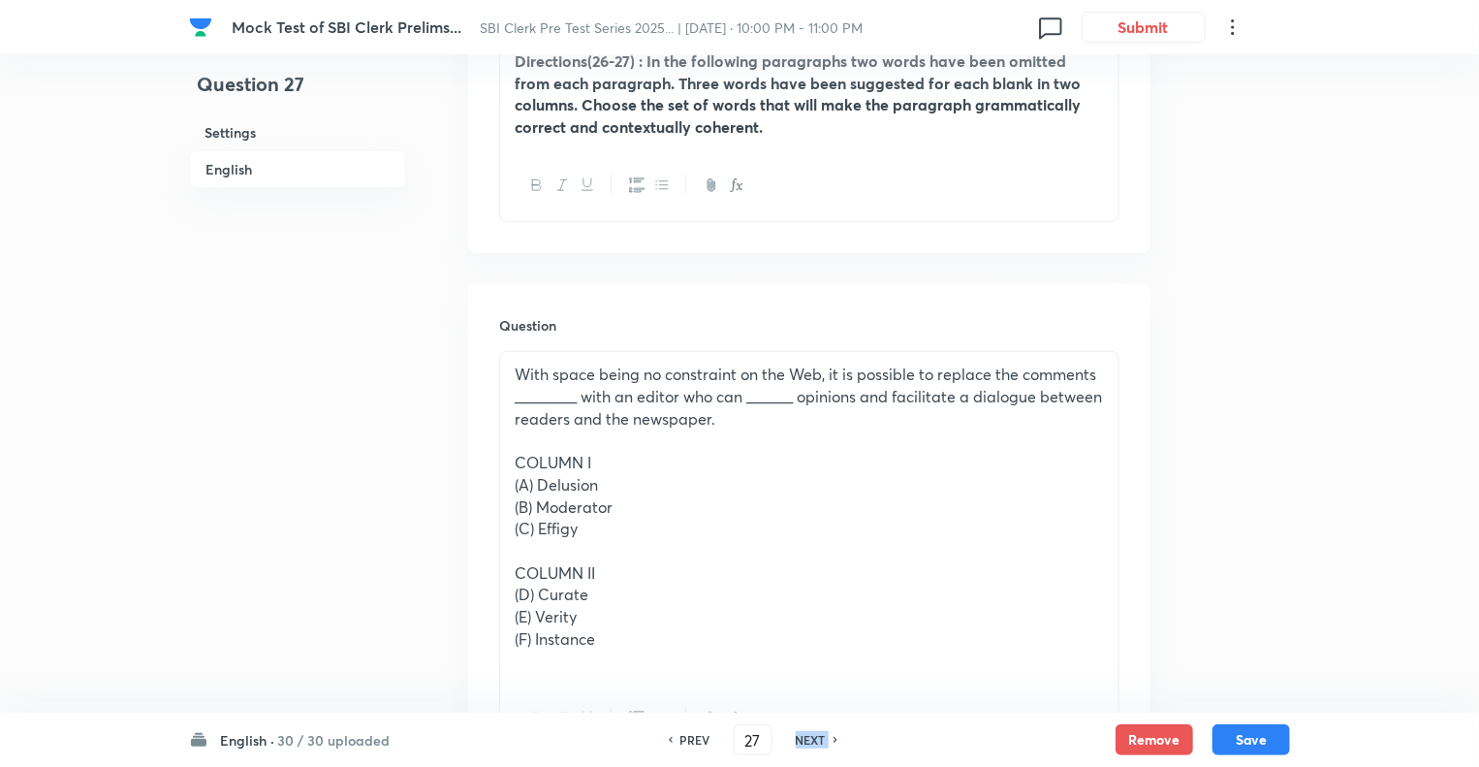
type input "28"
checkbox input "true"
checkbox input "false"
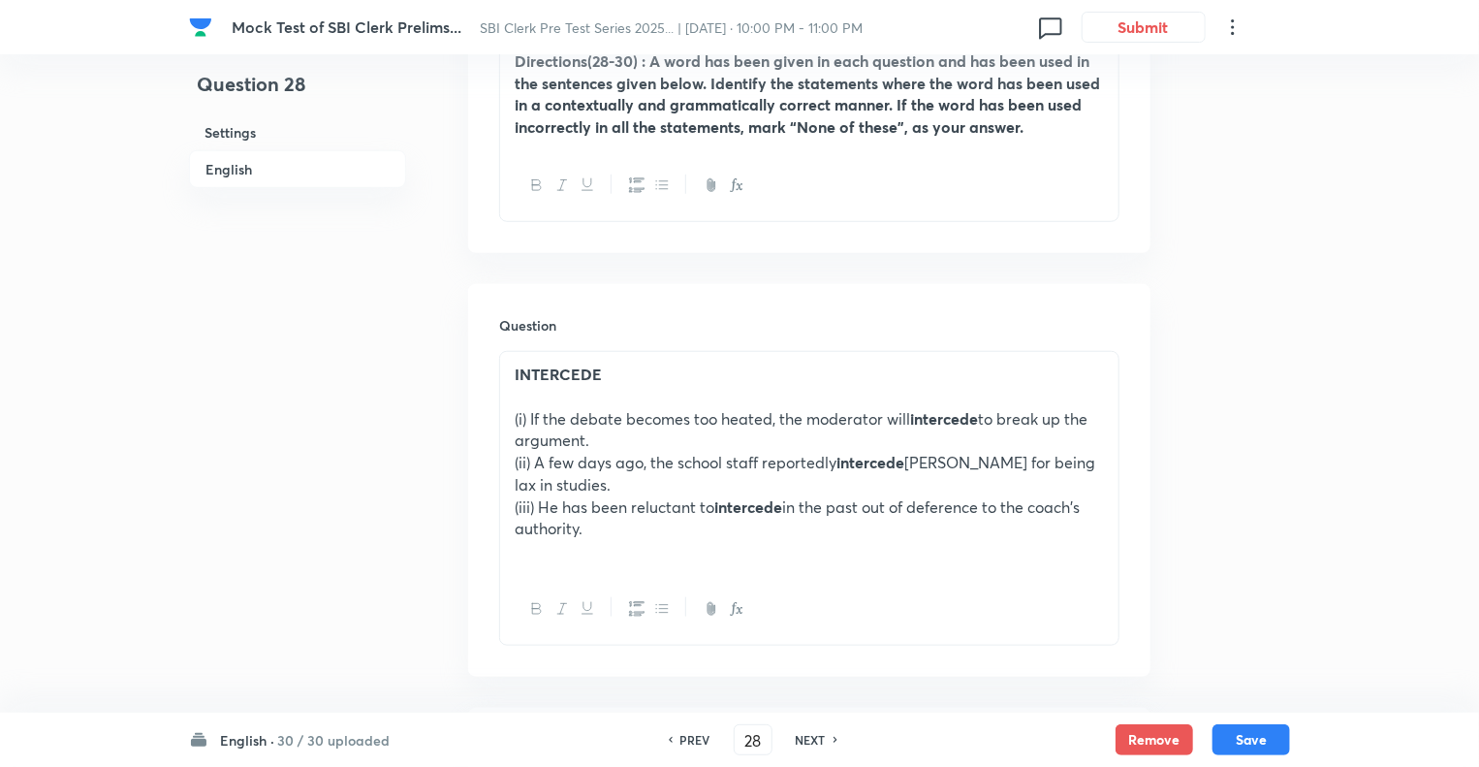
click at [810, 742] on h6 "NEXT" at bounding box center [811, 739] width 30 height 17
checkbox input "false"
type input "29"
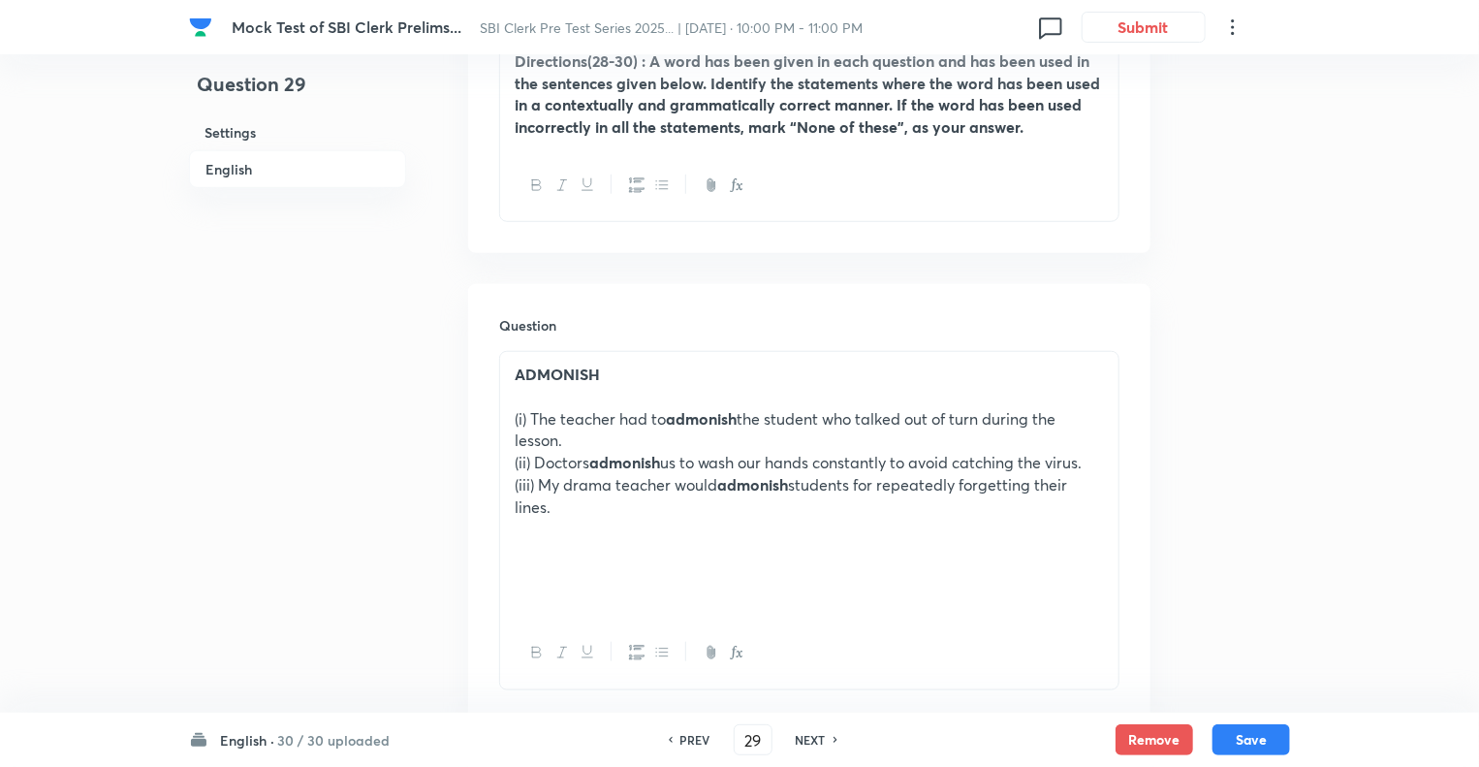
click at [810, 742] on h6 "NEXT" at bounding box center [811, 739] width 30 height 17
checkbox input "false"
type input "30"
checkbox input "true"
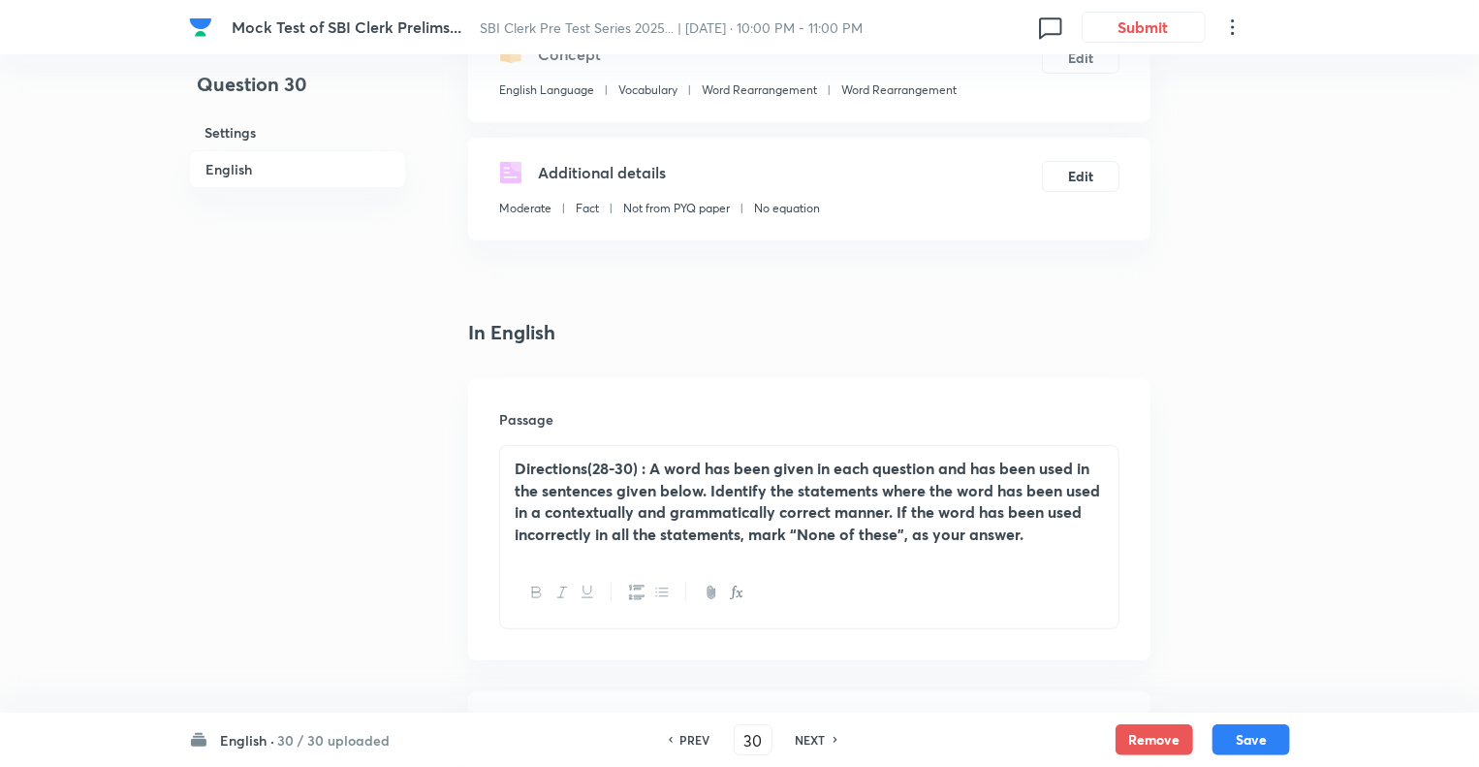
scroll to position [0, 0]
